Goal: Task Accomplishment & Management: Use online tool/utility

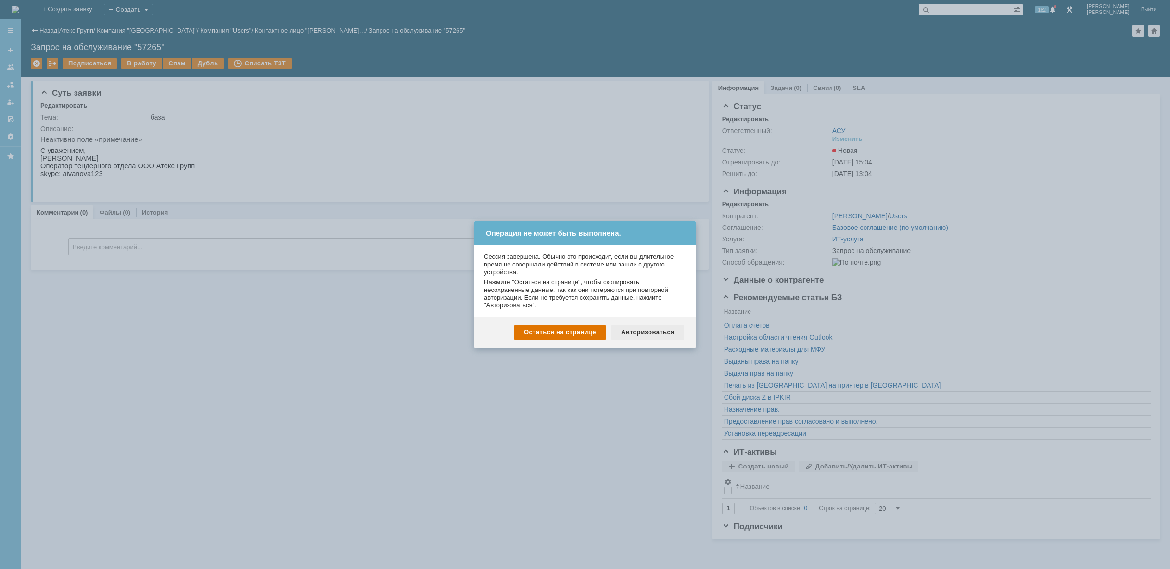
click at [651, 325] on div "Авторизоваться" at bounding box center [647, 332] width 73 height 15
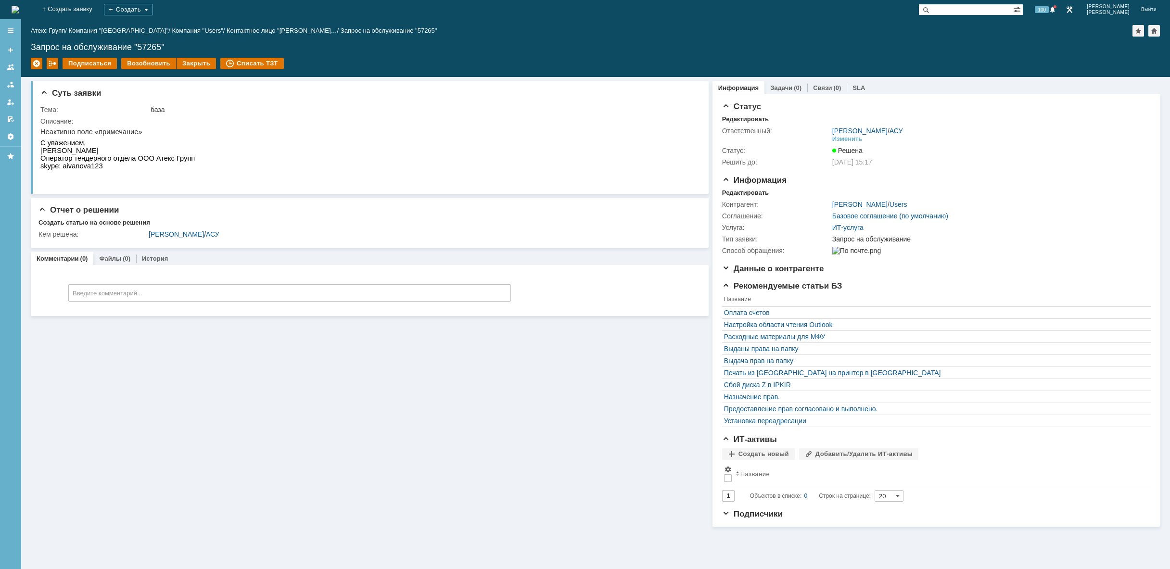
click at [19, 7] on img at bounding box center [16, 10] width 8 height 8
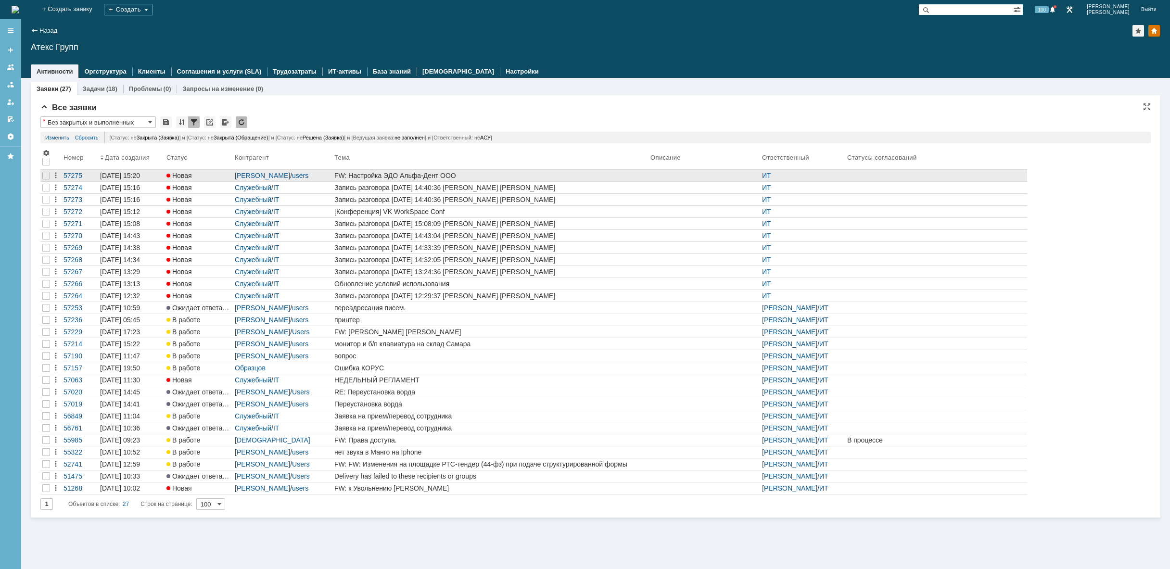
click at [532, 177] on div "FW: Настройка ЭДО Альфа-Дент ООО" at bounding box center [490, 176] width 312 height 8
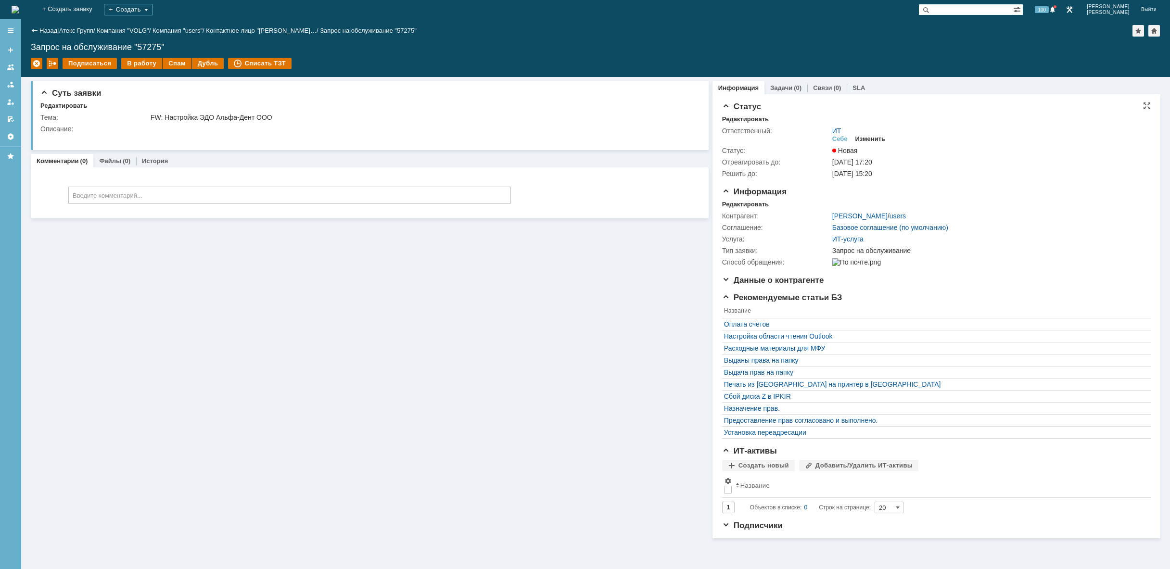
click at [873, 139] on div "Изменить" at bounding box center [870, 139] width 30 height 8
click at [870, 140] on div "Изменить" at bounding box center [870, 139] width 30 height 8
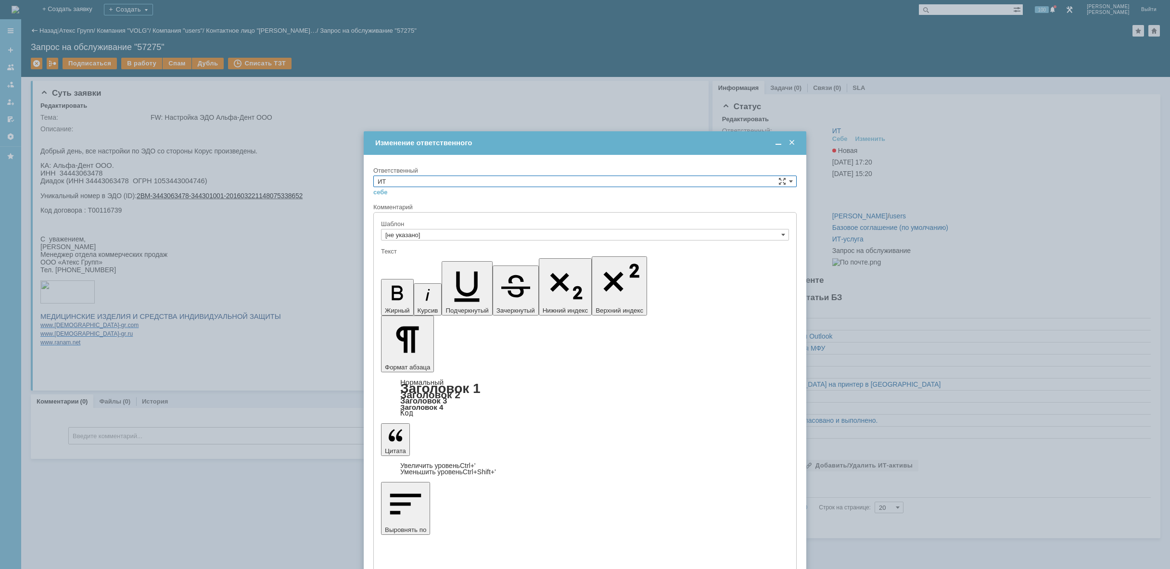
click at [480, 183] on input "ИТ" at bounding box center [584, 182] width 423 height 12
click at [436, 259] on span "АСУ" at bounding box center [585, 261] width 415 height 8
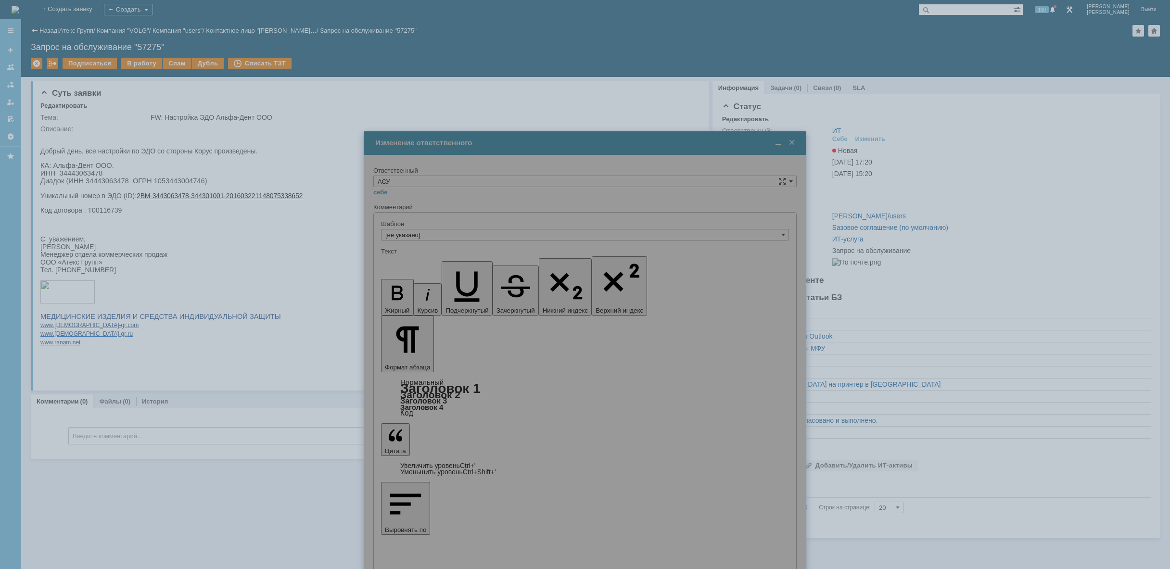
type input "АСУ"
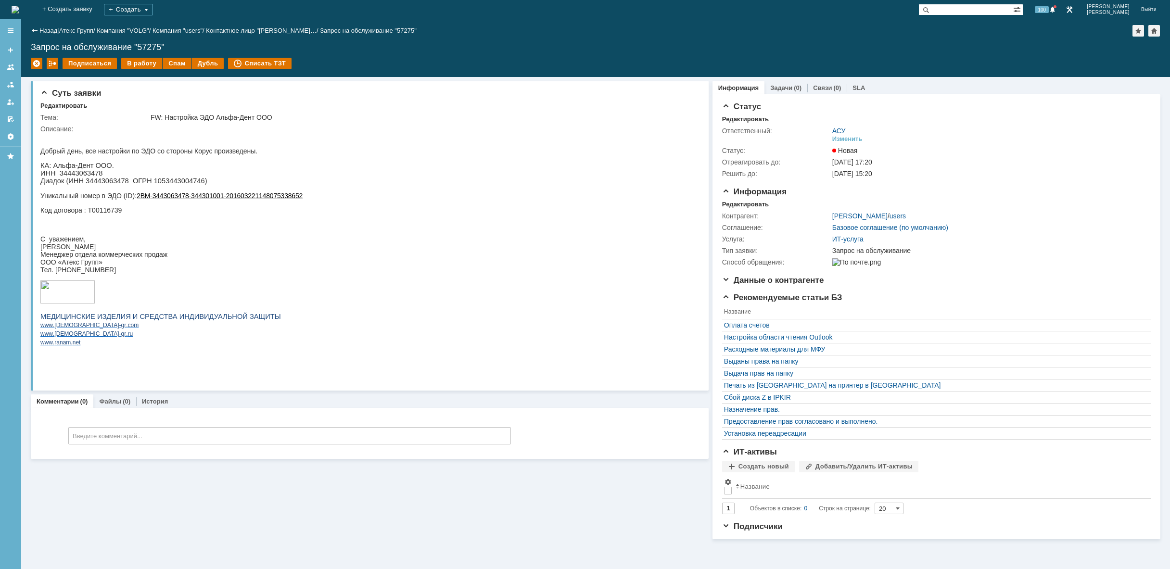
click at [19, 7] on img at bounding box center [16, 10] width 8 height 8
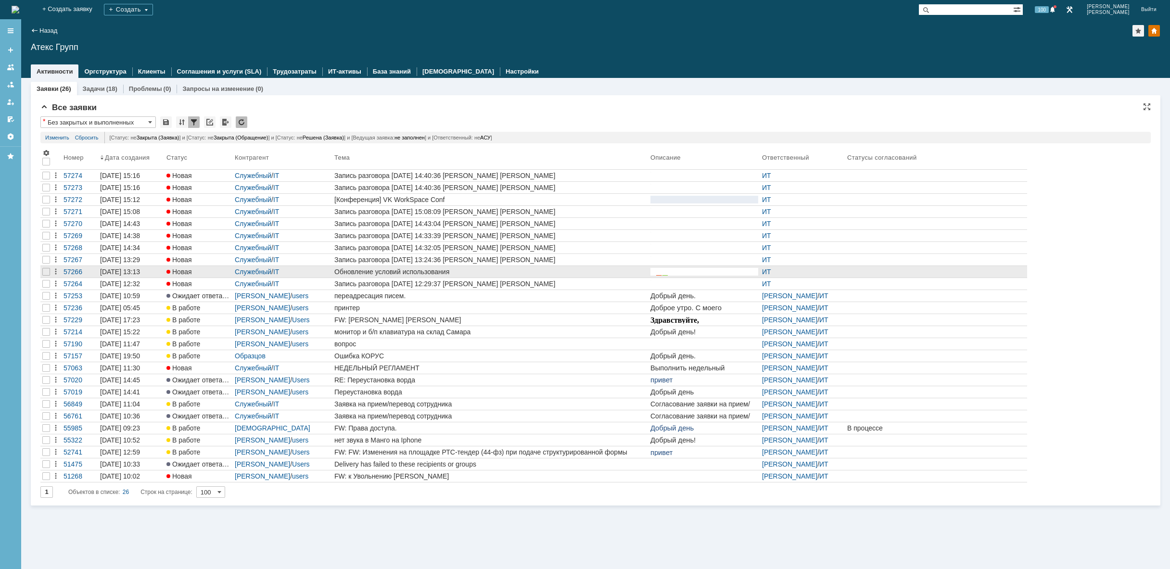
click at [352, 269] on div "Обновление условий использования" at bounding box center [490, 272] width 312 height 8
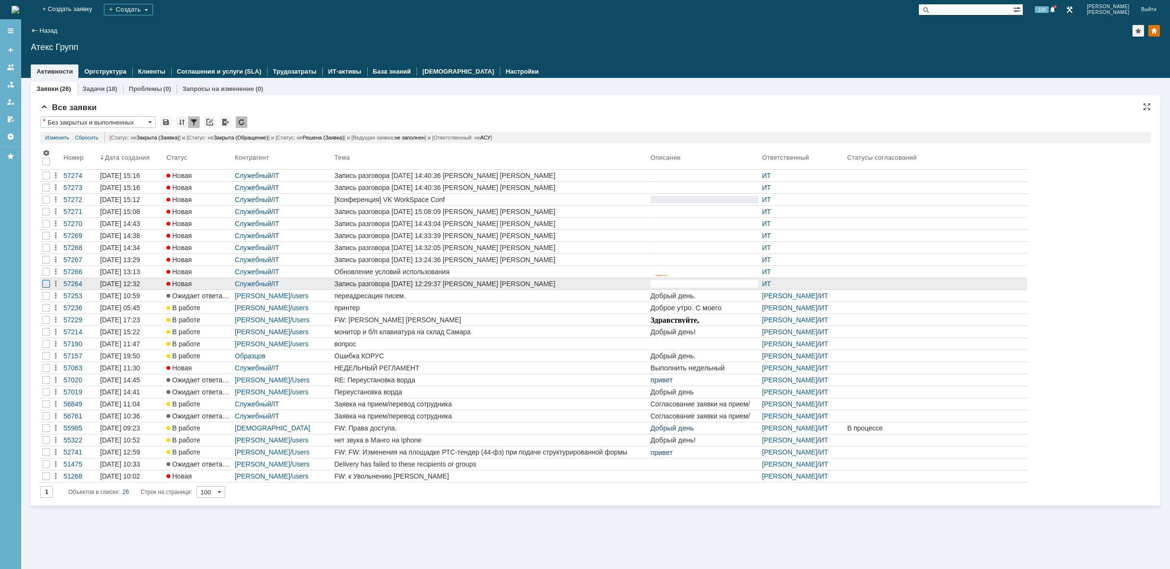
click at [43, 191] on div at bounding box center [46, 188] width 8 height 8
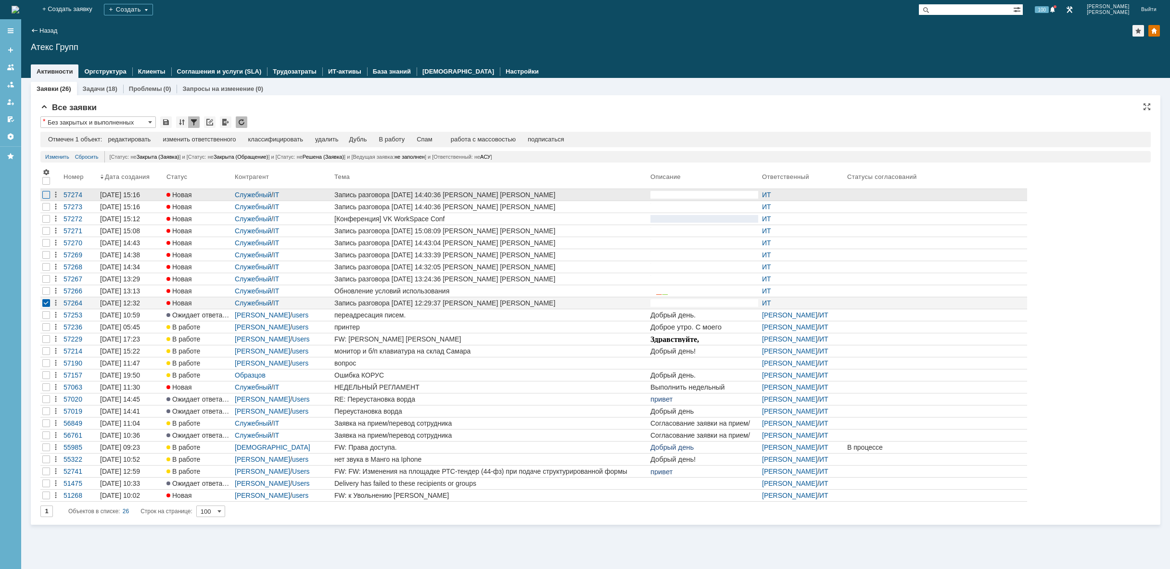
click at [44, 196] on div at bounding box center [46, 195] width 8 height 8
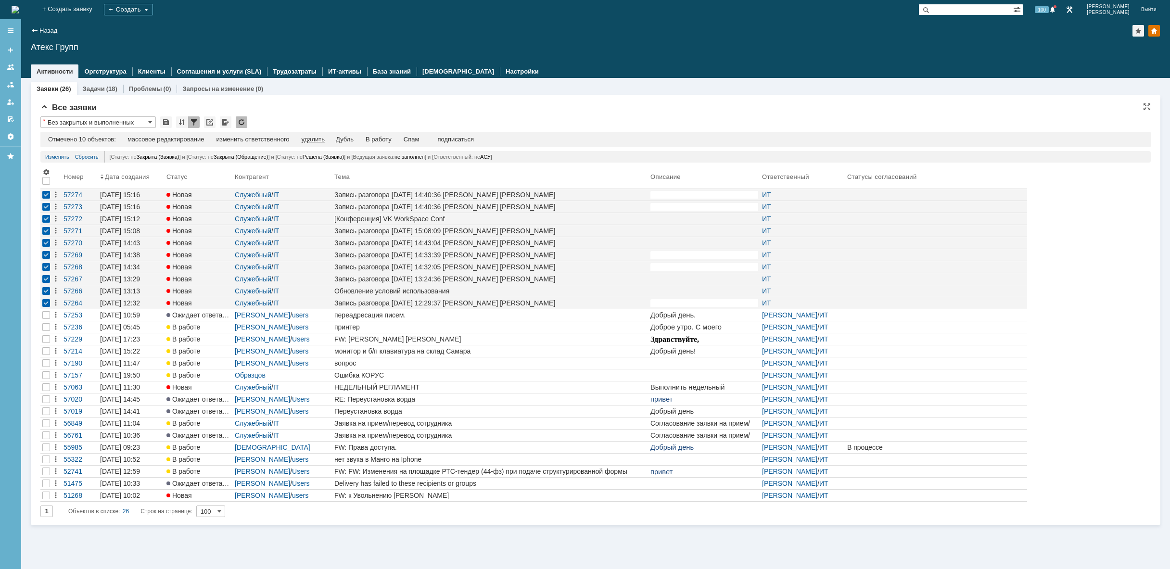
click at [316, 138] on div "удалить" at bounding box center [313, 140] width 23 height 8
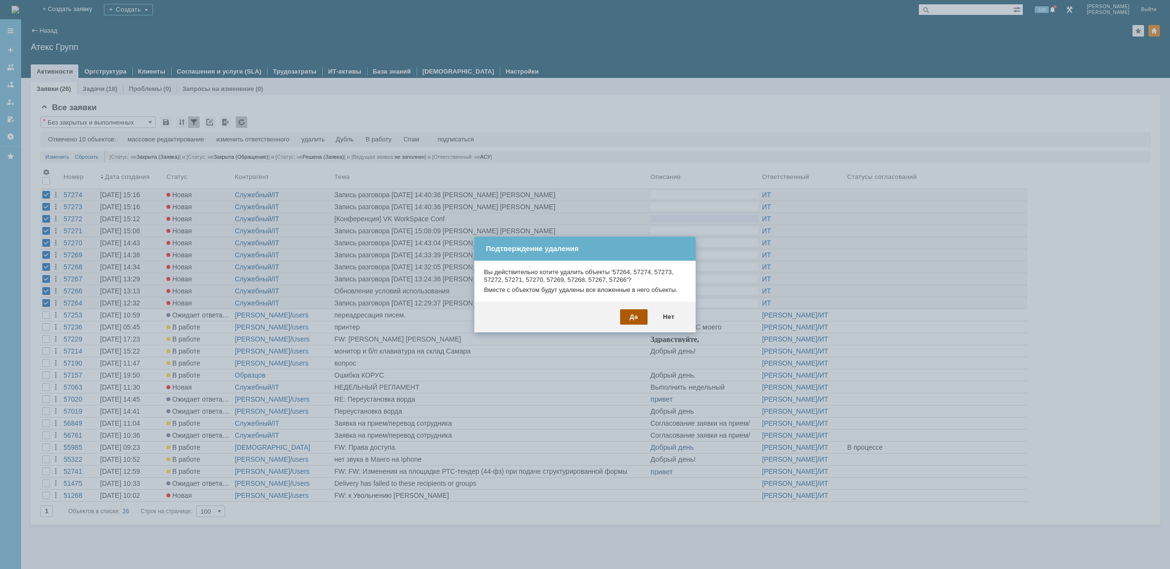
click at [634, 316] on div "Да" at bounding box center [633, 316] width 27 height 15
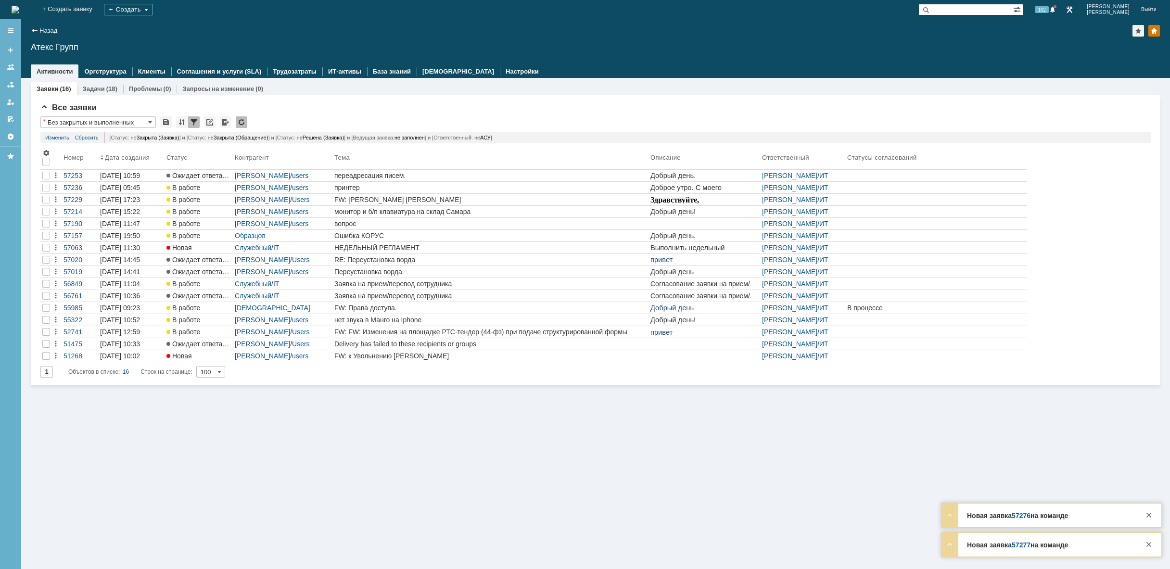
click at [19, 6] on img at bounding box center [16, 10] width 8 height 8
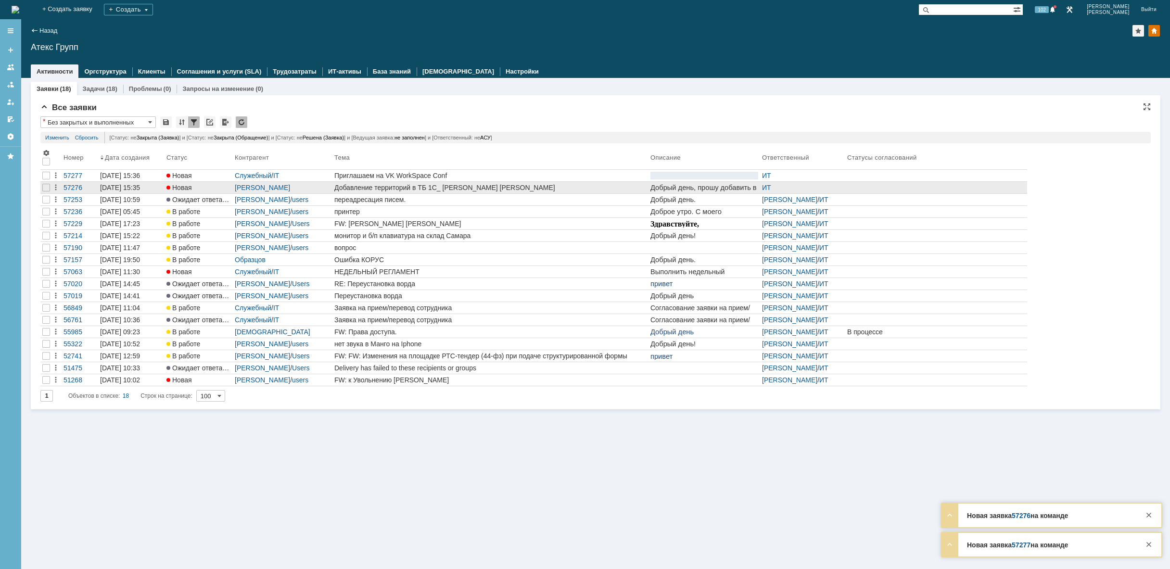
click at [380, 188] on div "Добавление территорий в ТБ 1С_ Поздеевой Е." at bounding box center [490, 188] width 312 height 8
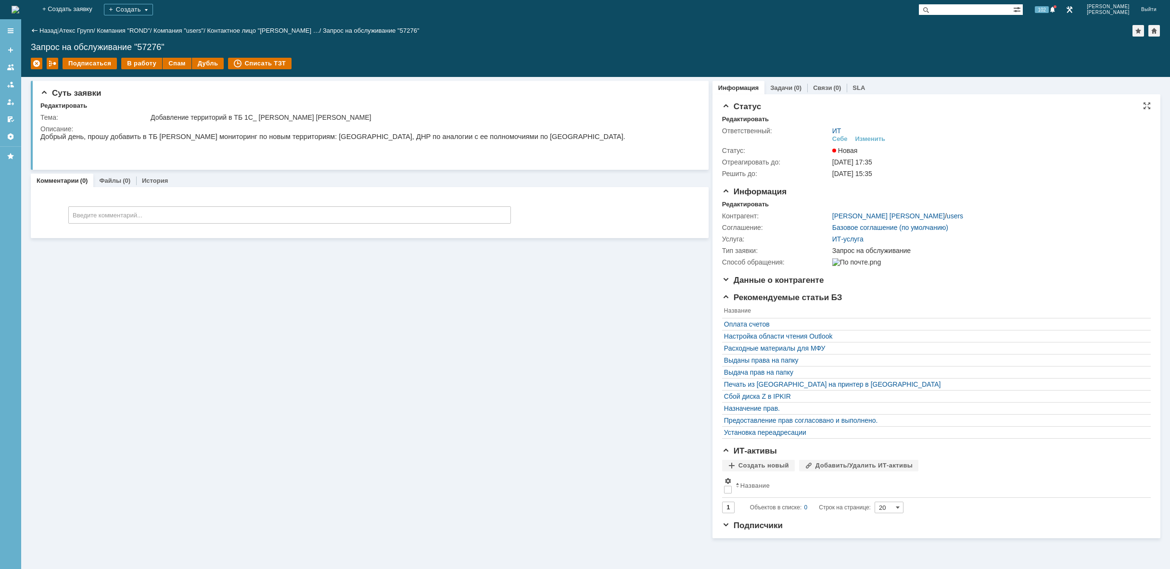
click at [869, 134] on div "ИТ Себе Изменить" at bounding box center [988, 135] width 312 height 17
click at [871, 139] on div "Изменить" at bounding box center [870, 139] width 30 height 8
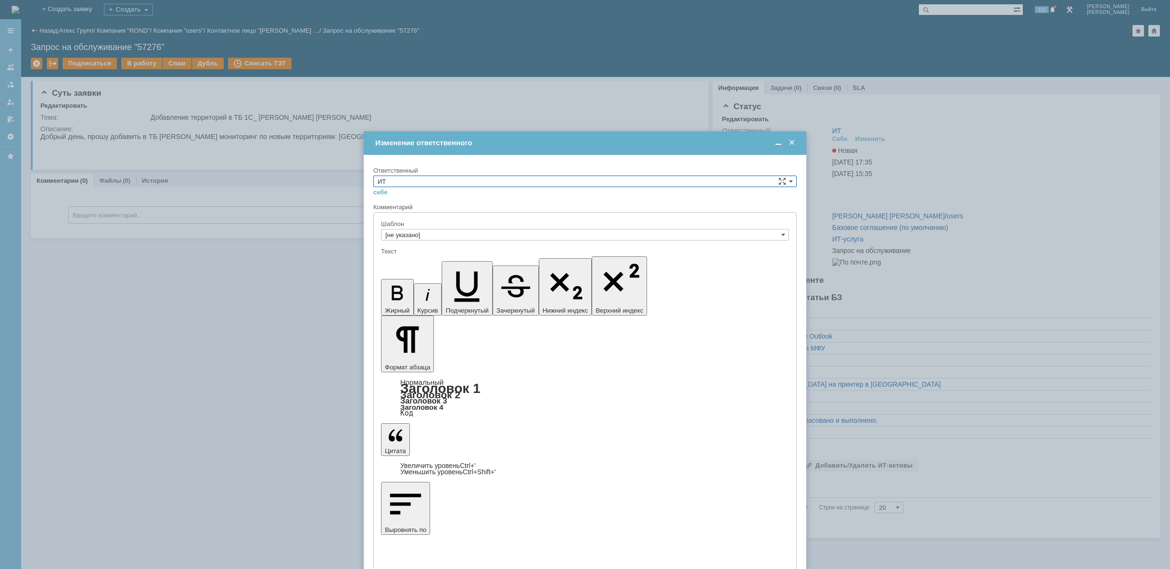
click at [591, 177] on input "ИТ" at bounding box center [584, 182] width 423 height 12
click at [502, 265] on div "АСУ" at bounding box center [585, 260] width 422 height 11
type input "АСУ"
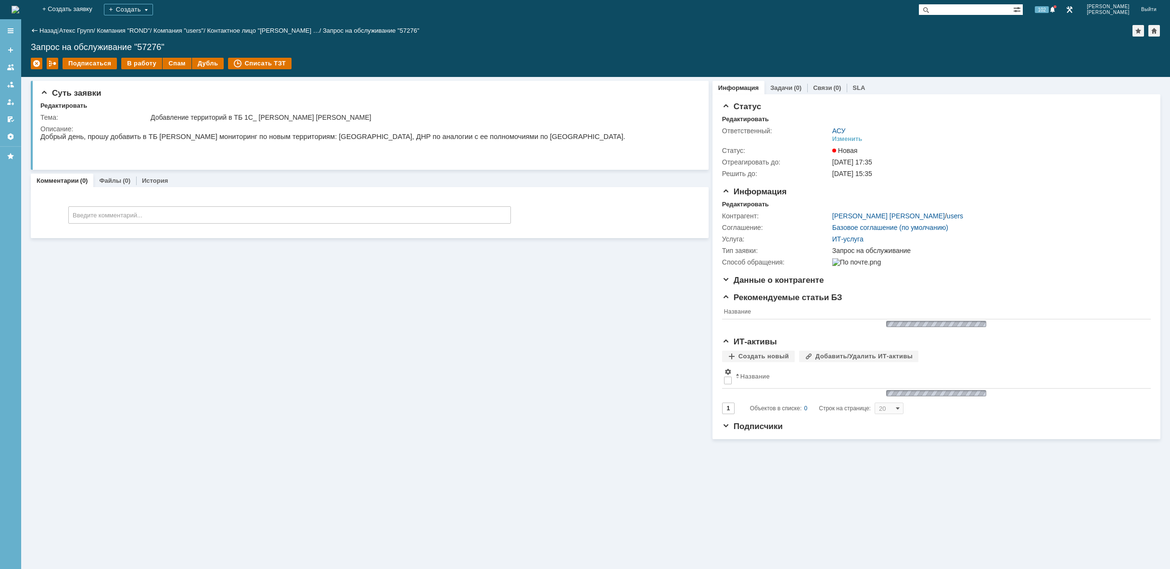
click at [19, 9] on img at bounding box center [16, 10] width 8 height 8
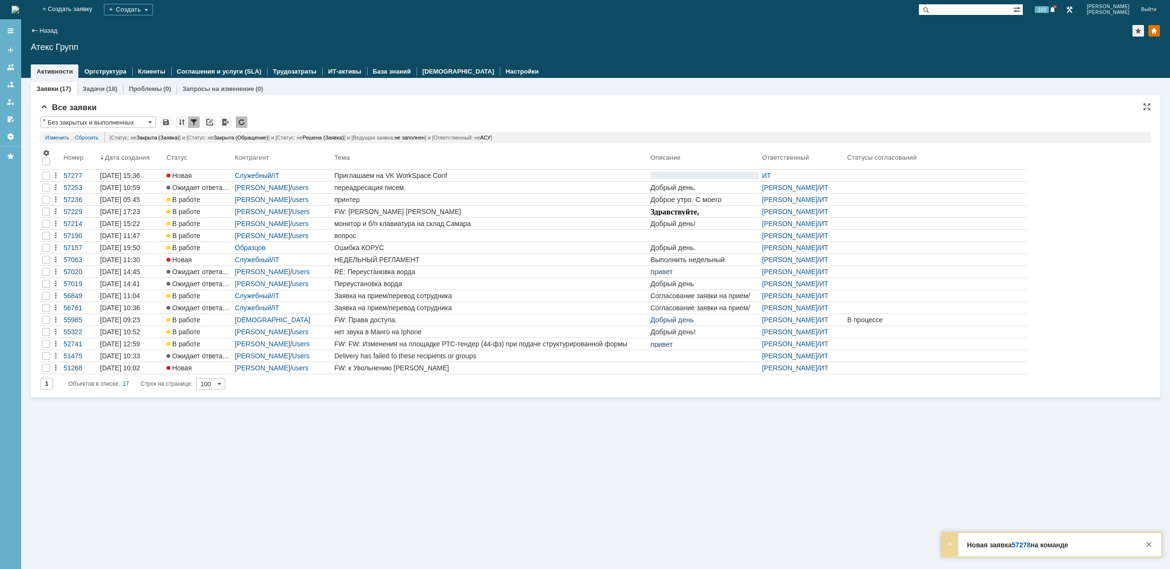
click at [50, 175] on div at bounding box center [46, 176] width 8 height 8
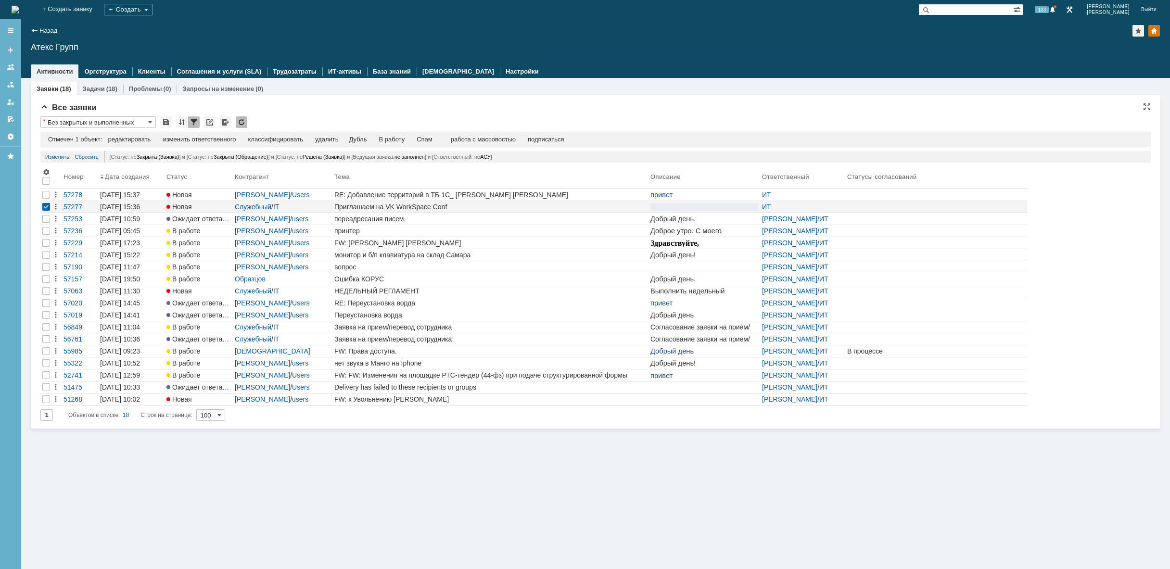
click at [19, 2] on div "На домашнюю" at bounding box center [16, 9] width 8 height 19
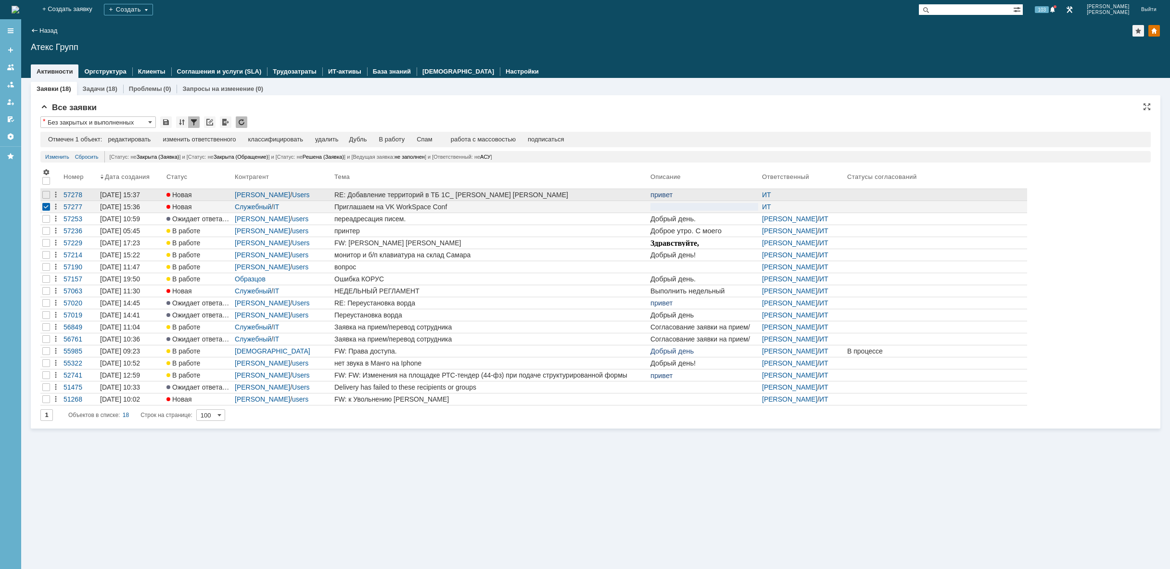
click at [402, 192] on div "RE: Добавление территорий в ТБ 1С_ Поздеевой Е." at bounding box center [490, 195] width 312 height 8
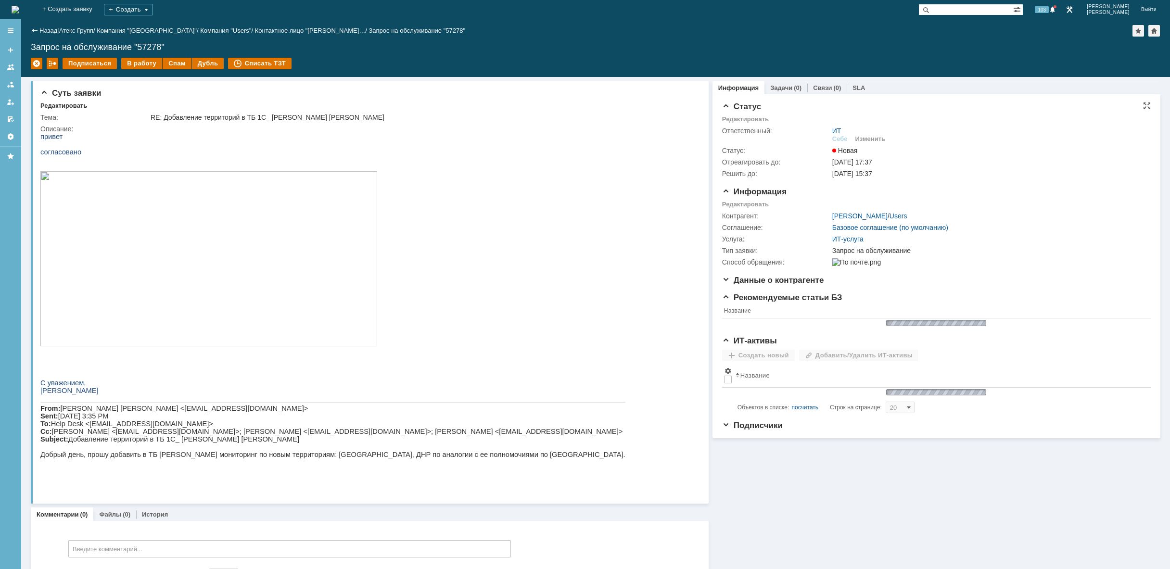
click at [877, 139] on div "Изменить" at bounding box center [870, 139] width 30 height 8
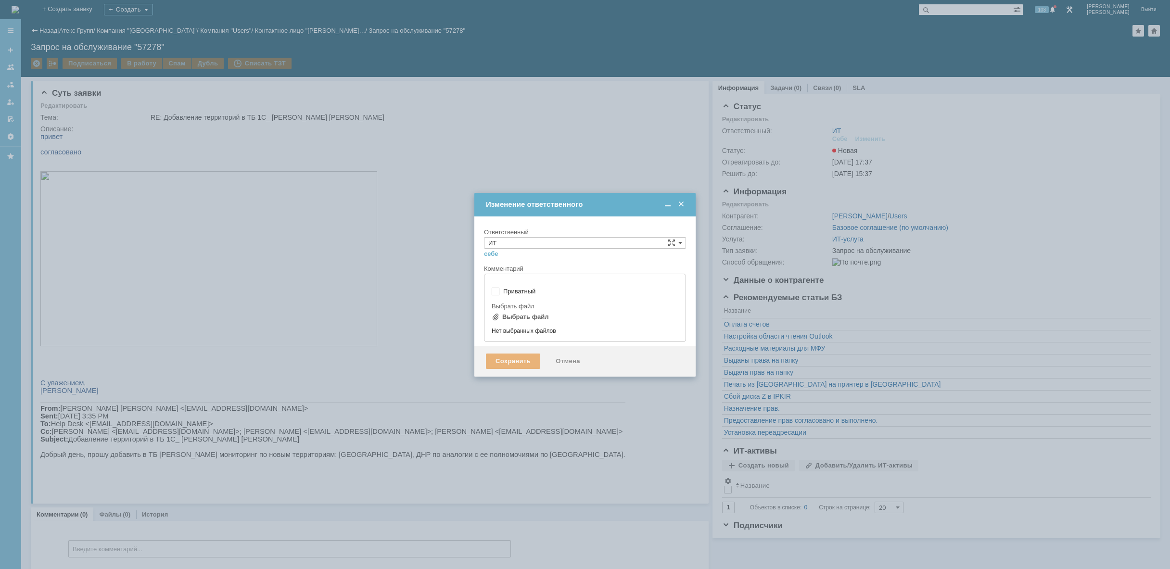
type input "[не указано]"
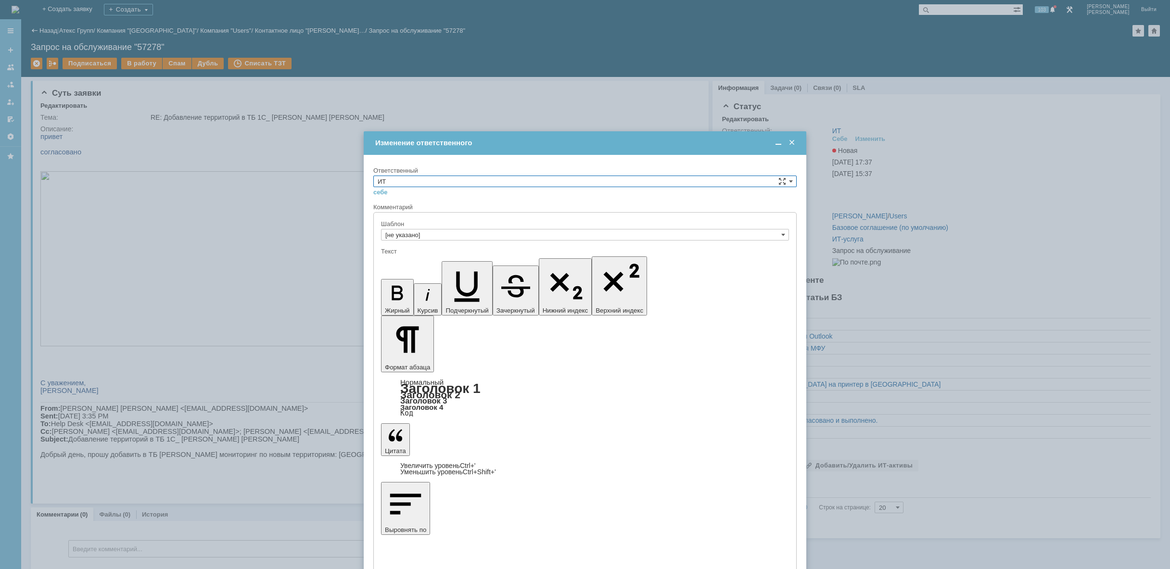
click at [509, 181] on input "ИТ" at bounding box center [584, 182] width 423 height 12
click at [431, 261] on span "АСУ" at bounding box center [585, 261] width 415 height 8
type input "АСУ"
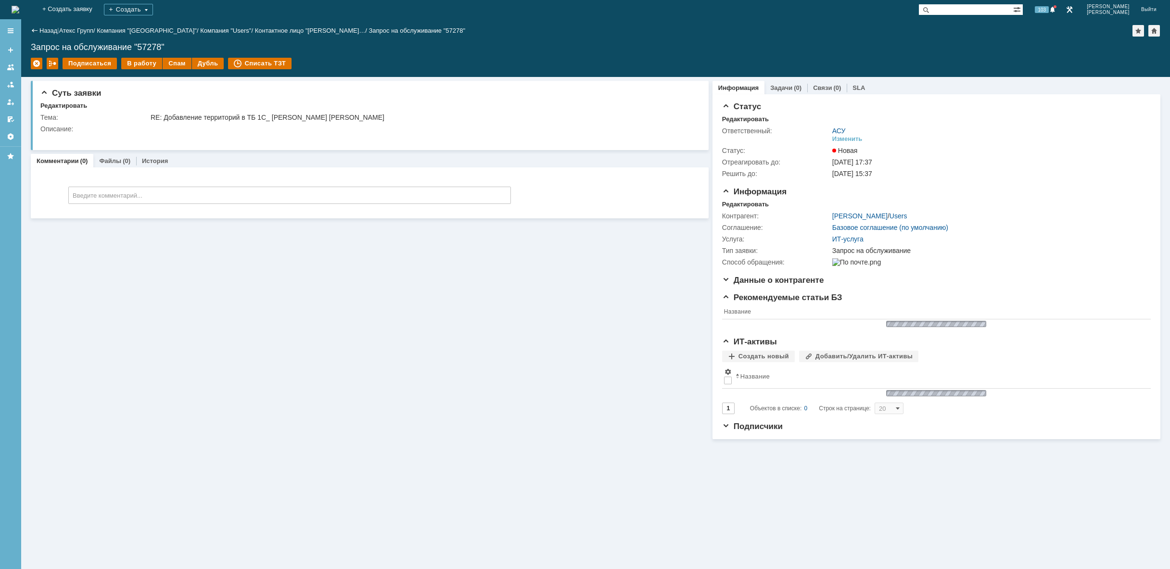
click at [19, 9] on img at bounding box center [16, 10] width 8 height 8
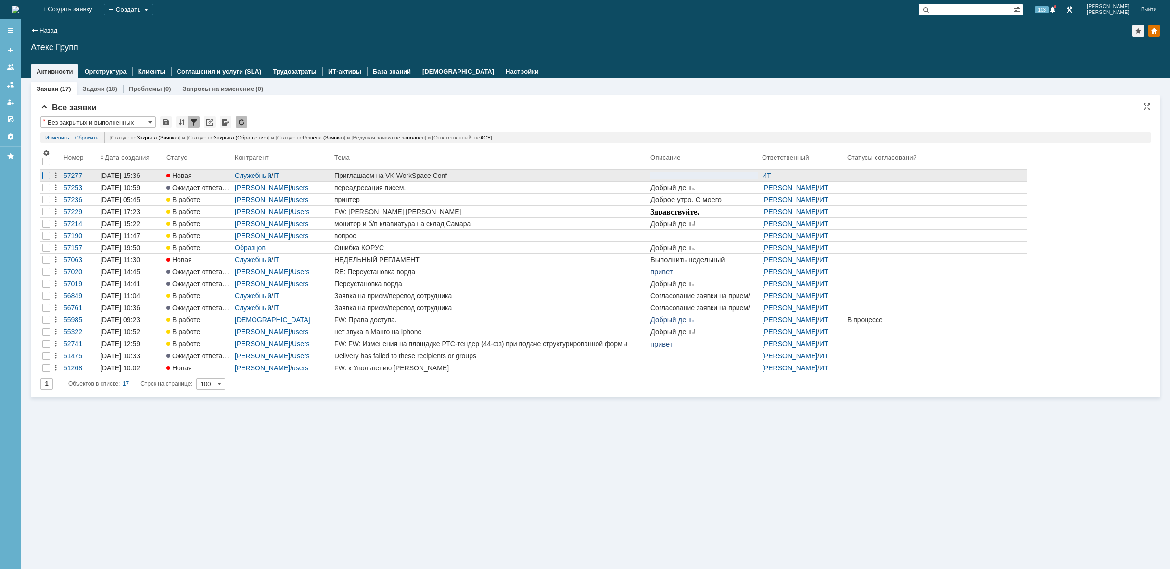
click at [45, 174] on div at bounding box center [46, 176] width 8 height 8
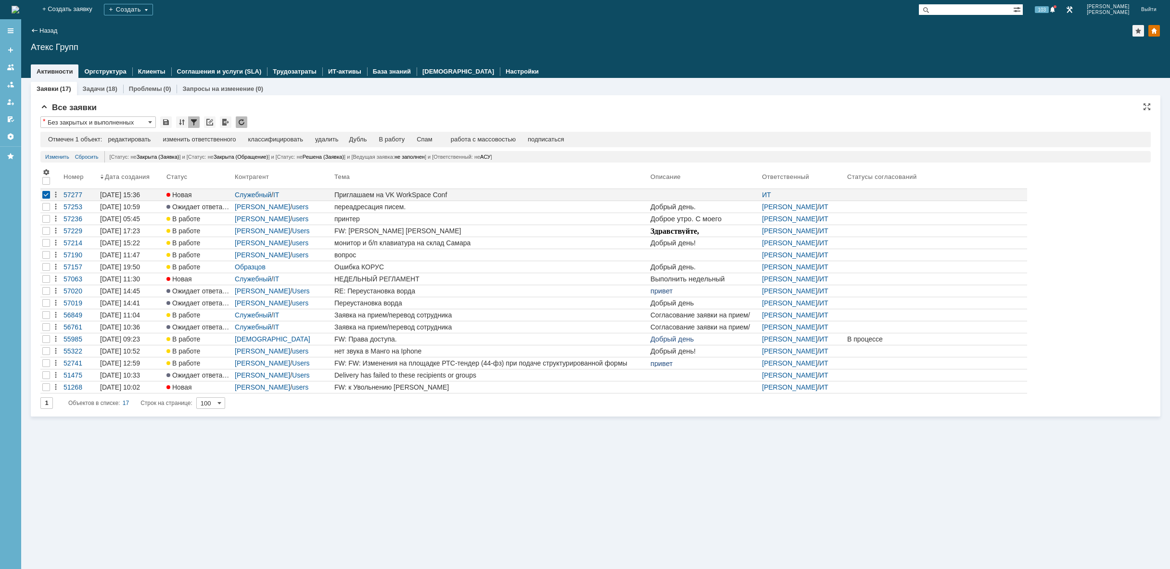
click at [344, 140] on td "удалить" at bounding box center [326, 140] width 35 height 9
click at [330, 136] on div "удалить" at bounding box center [326, 140] width 23 height 8
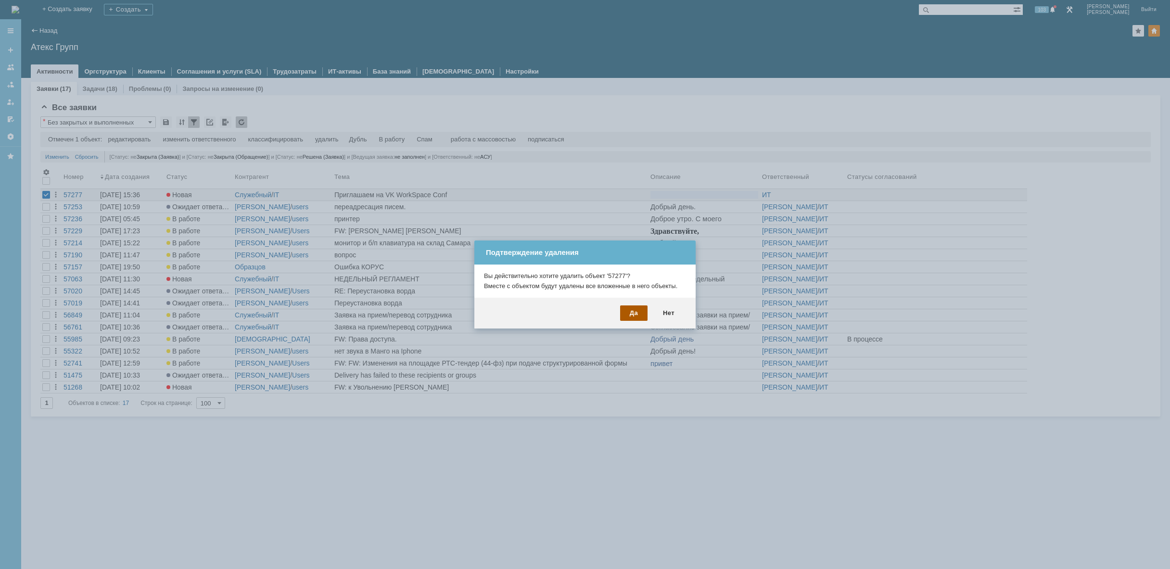
click at [635, 315] on div "Да" at bounding box center [633, 312] width 27 height 15
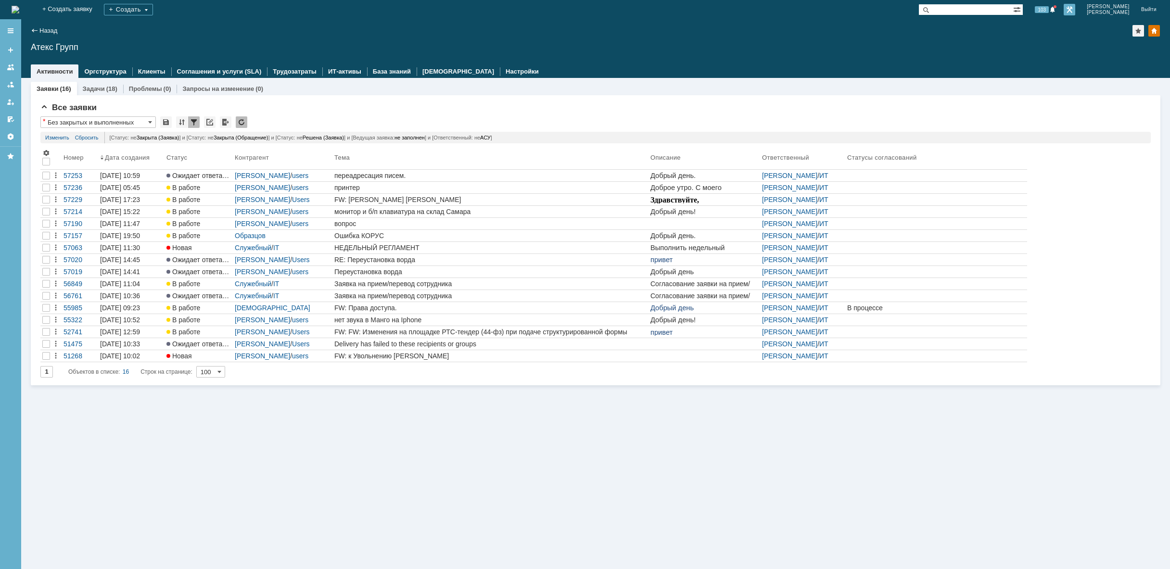
click at [1075, 10] on link at bounding box center [1069, 10] width 12 height 12
